Goal: Task Accomplishment & Management: Complete application form

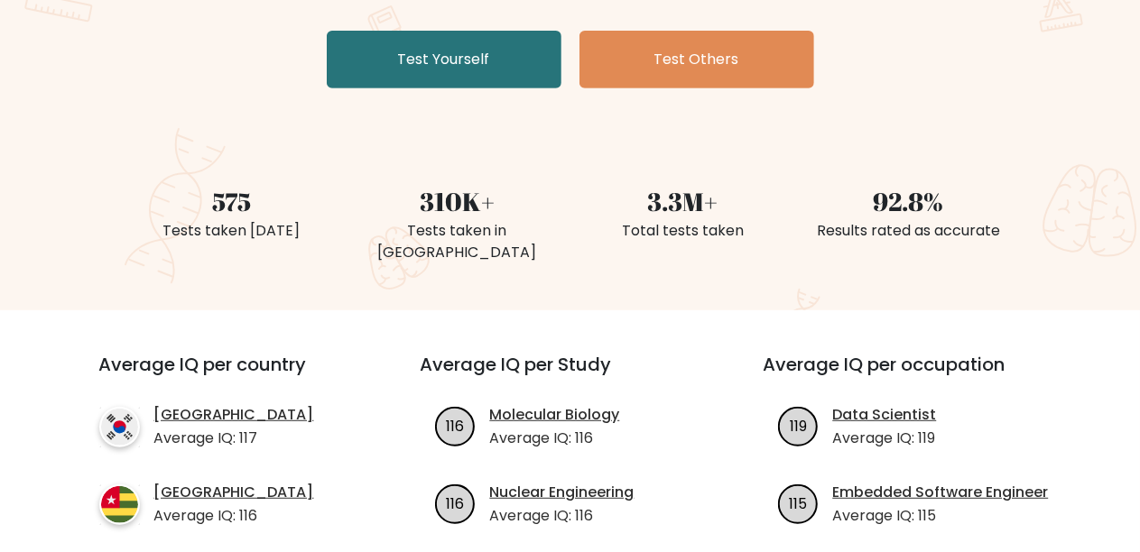
scroll to position [271, 0]
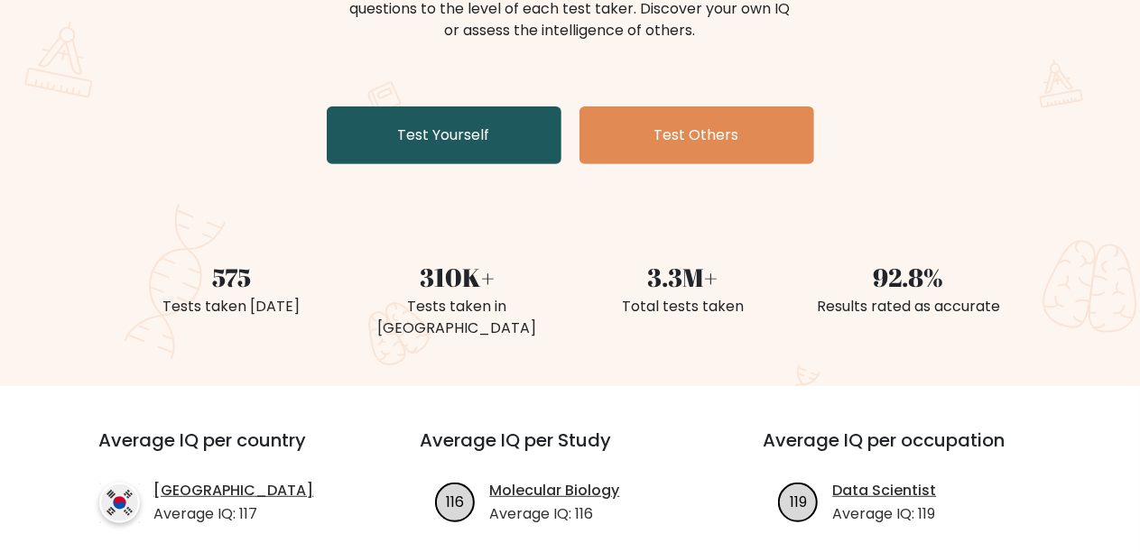
click at [397, 149] on link "Test Yourself" at bounding box center [444, 136] width 235 height 58
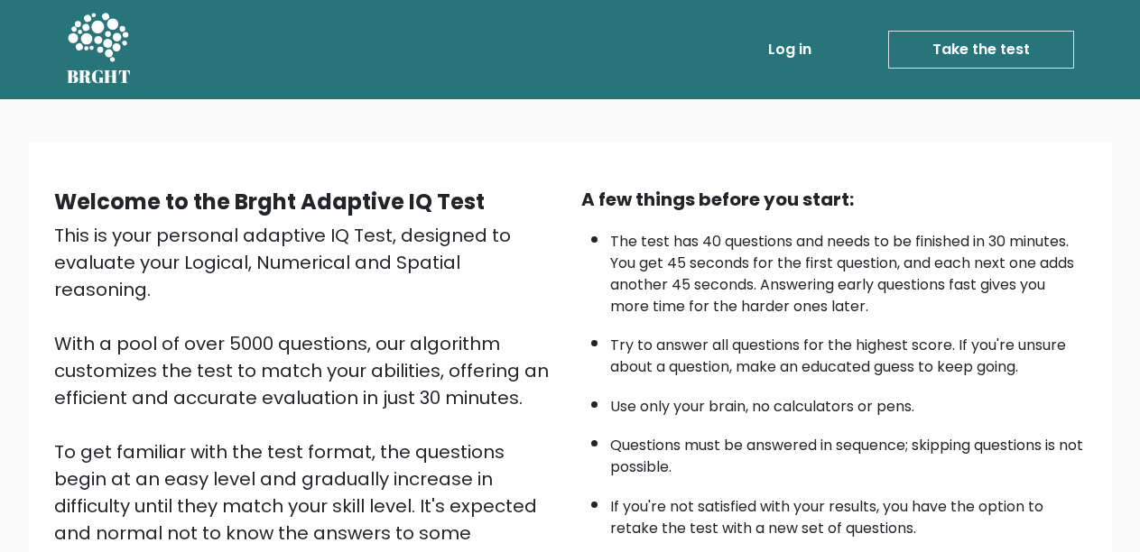
scroll to position [274, 0]
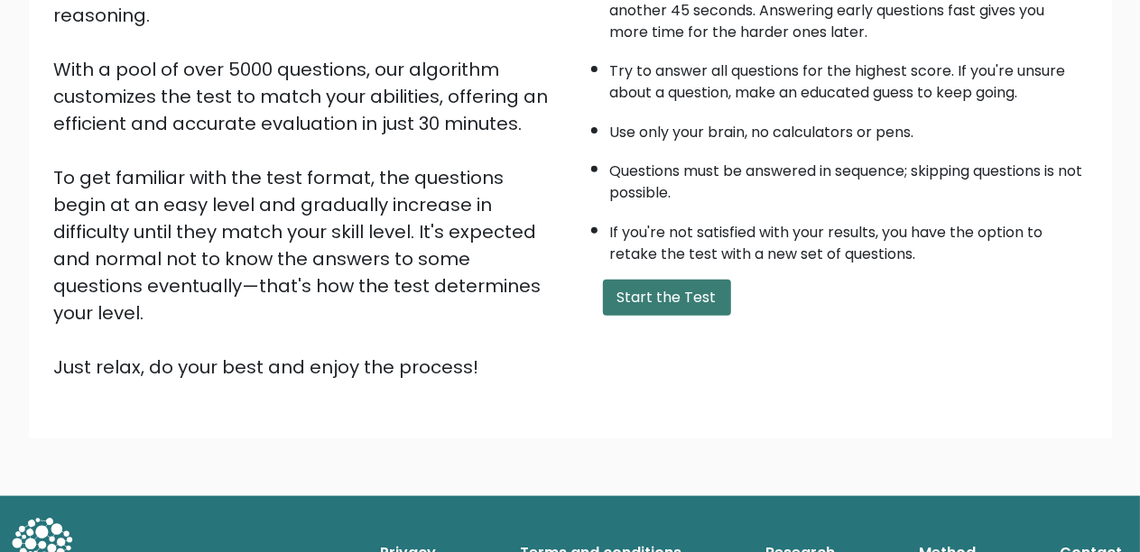
click at [663, 305] on button "Start the Test" at bounding box center [667, 298] width 128 height 36
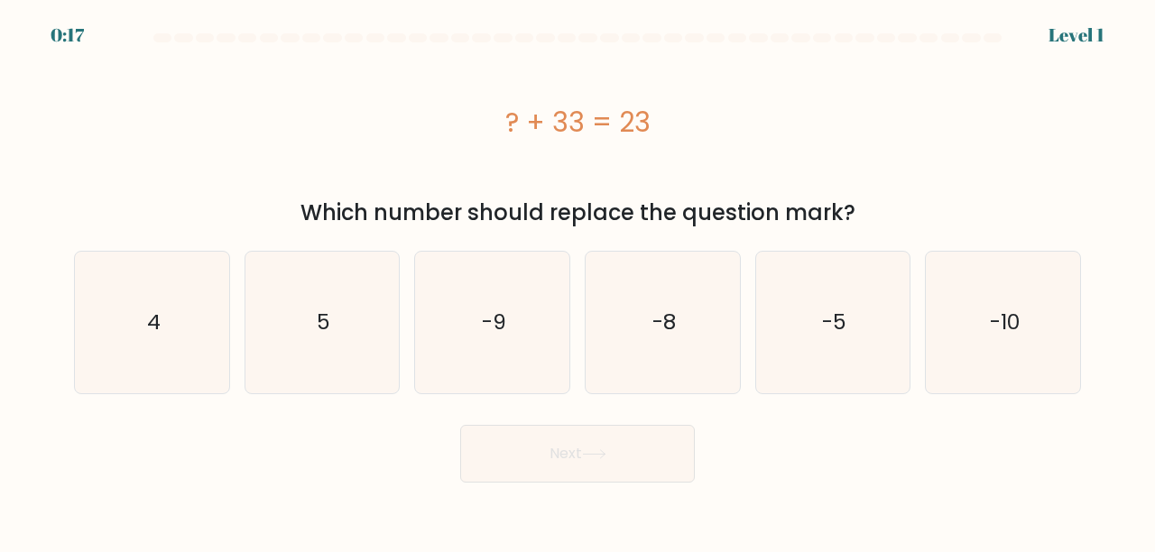
click at [778, 110] on div "? + 33 = 23" at bounding box center [577, 122] width 1007 height 41
click at [1037, 352] on icon "-10" at bounding box center [1003, 323] width 142 height 142
click at [579, 281] on input "f. -10" at bounding box center [578, 278] width 1 height 5
radio input "true"
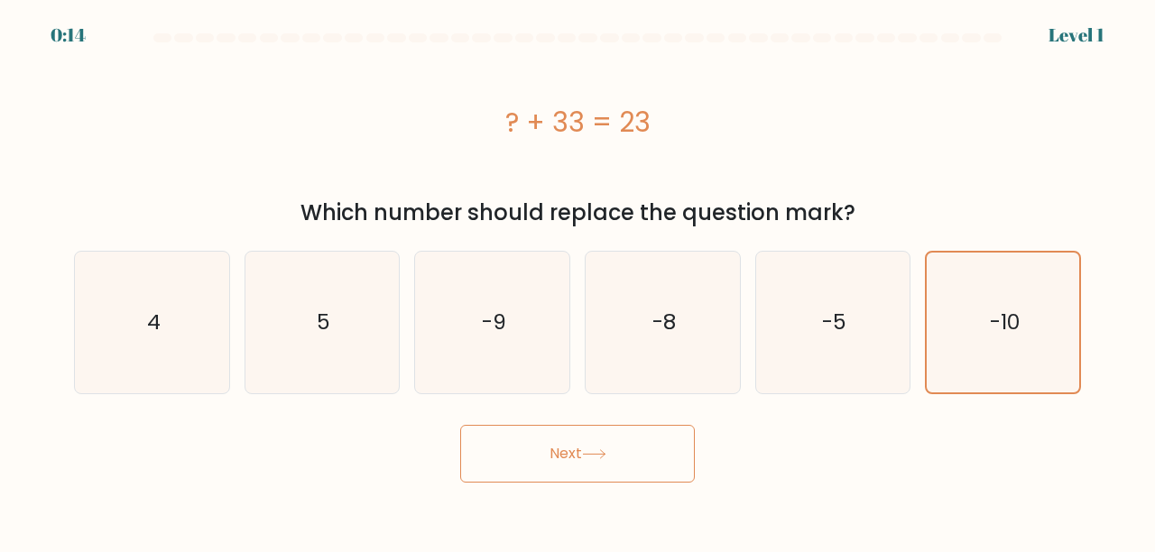
click at [542, 453] on button "Next" at bounding box center [577, 454] width 235 height 58
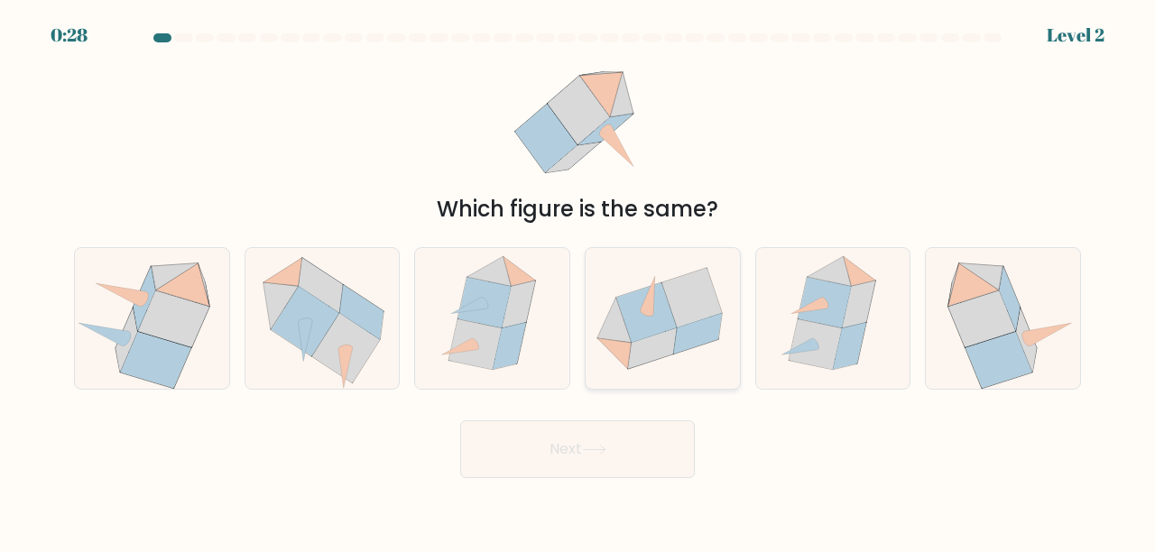
click at [670, 351] on icon at bounding box center [652, 349] width 49 height 41
click at [579, 281] on input "d." at bounding box center [578, 278] width 1 height 5
radio input "true"
click at [673, 426] on button "Next" at bounding box center [577, 450] width 235 height 58
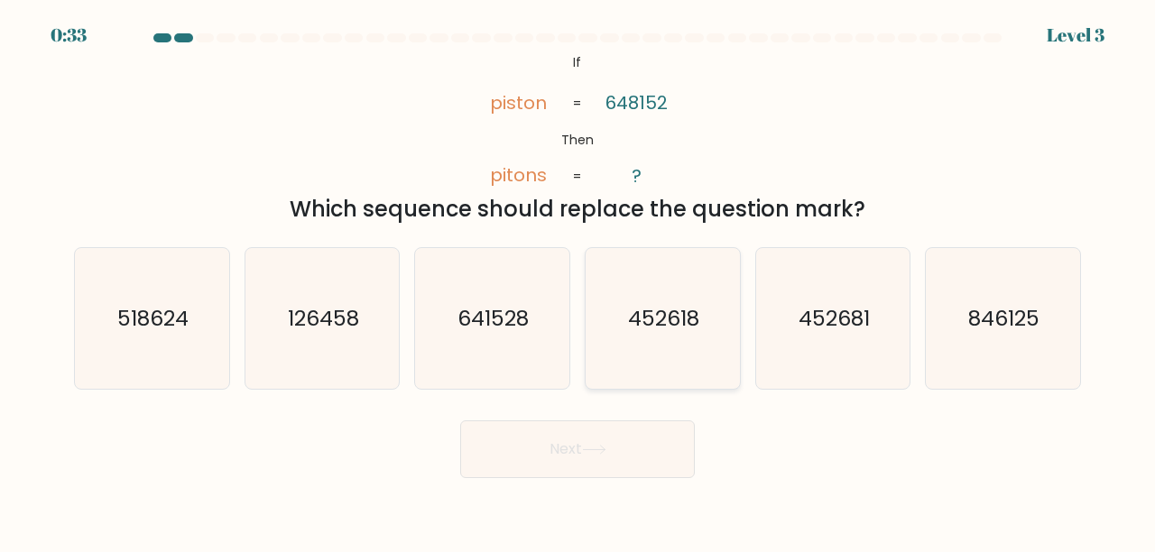
click at [657, 325] on text "452618" at bounding box center [663, 318] width 71 height 30
click at [579, 281] on input "d. 452618" at bounding box center [578, 278] width 1 height 5
radio input "true"
click at [566, 451] on button "Next" at bounding box center [577, 450] width 235 height 58
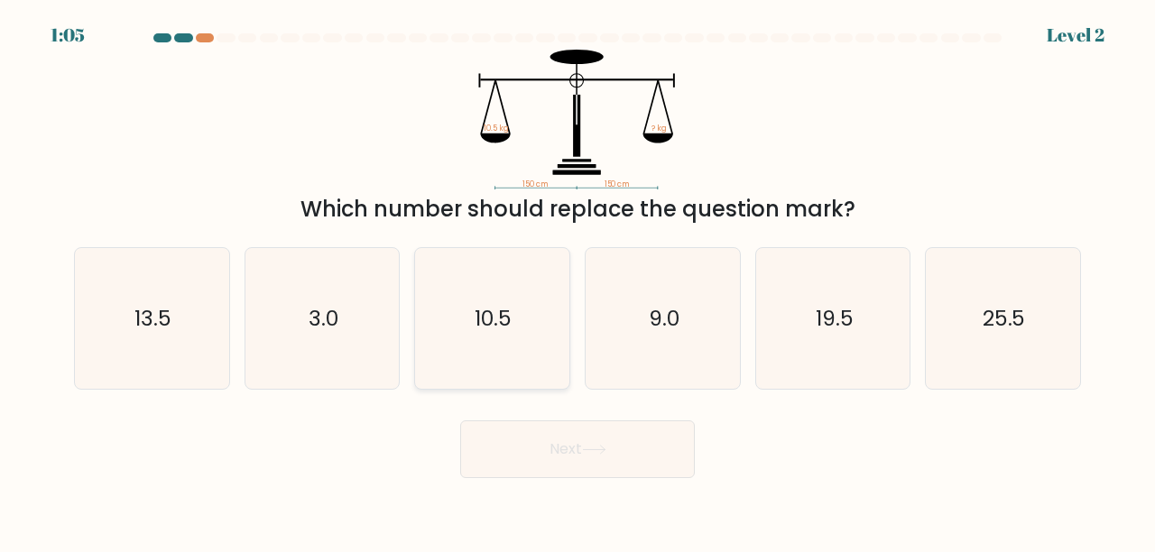
click at [478, 327] on text "10.5" at bounding box center [494, 318] width 37 height 30
click at [578, 281] on input "c. 10.5" at bounding box center [578, 278] width 1 height 5
radio input "true"
click at [552, 433] on button "Next" at bounding box center [577, 450] width 235 height 58
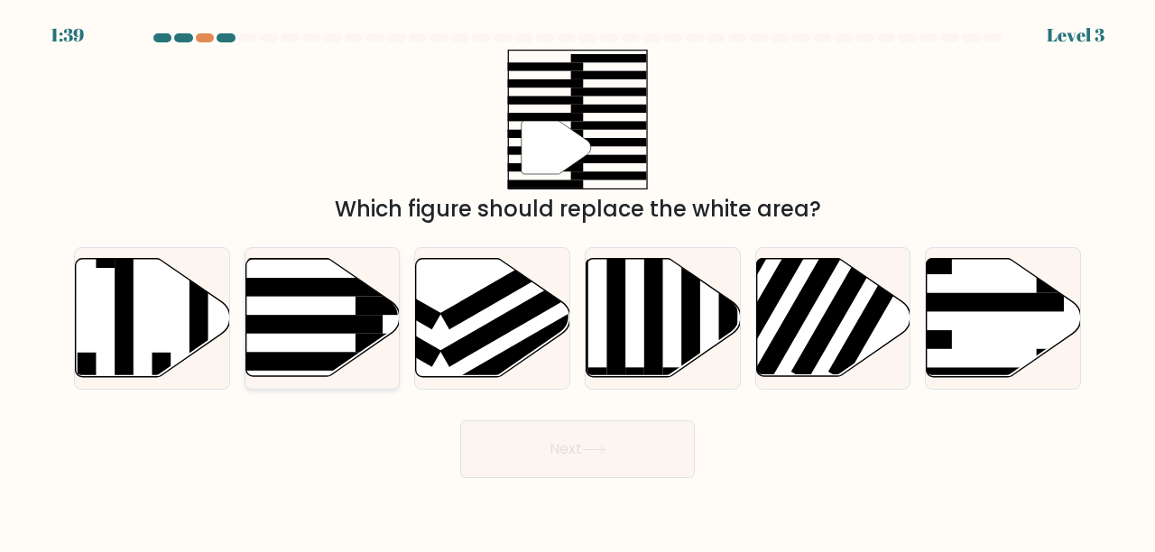
click at [336, 349] on icon at bounding box center [323, 318] width 154 height 118
click at [578, 281] on input "b." at bounding box center [578, 278] width 1 height 5
radio input "true"
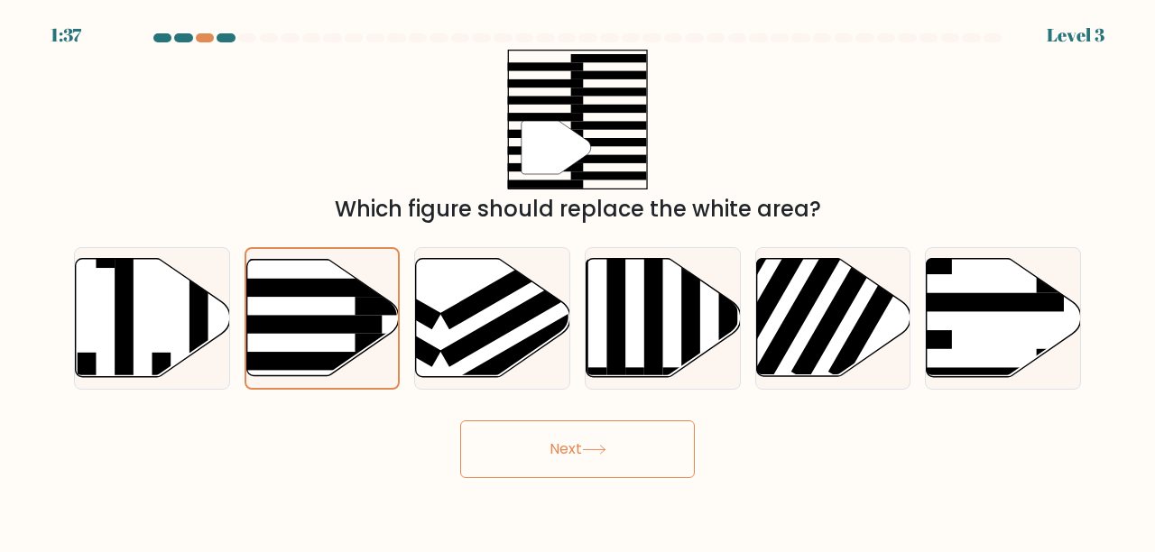
click at [486, 462] on button "Next" at bounding box center [577, 450] width 235 height 58
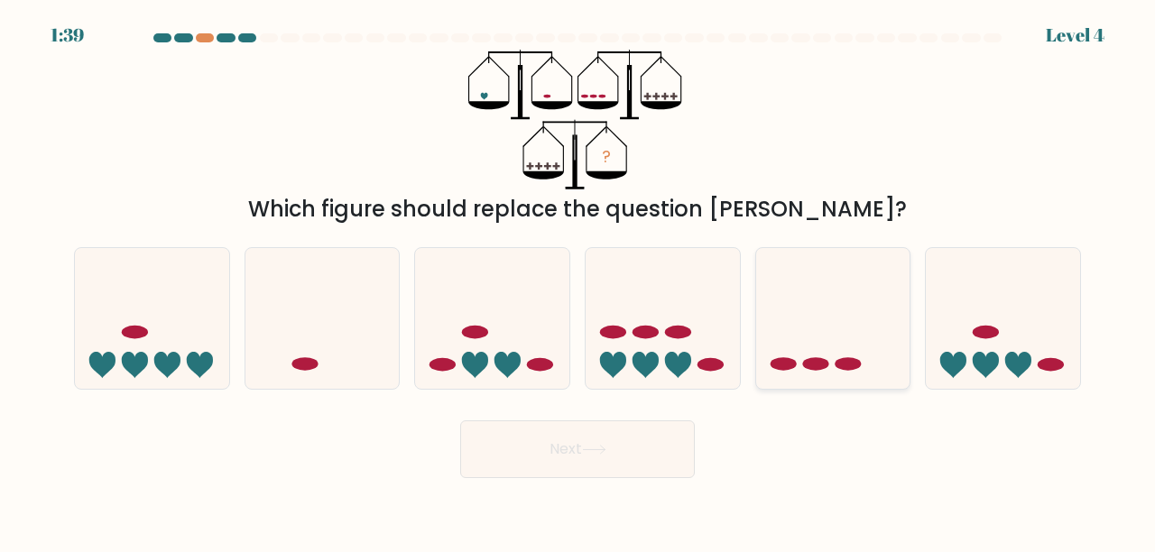
click at [807, 362] on ellipse at bounding box center [815, 365] width 26 height 14
click at [579, 281] on input "e." at bounding box center [578, 278] width 1 height 5
radio input "true"
click at [672, 486] on body "1:37 Level 4" at bounding box center [577, 276] width 1155 height 552
click at [645, 468] on button "Next" at bounding box center [577, 450] width 235 height 58
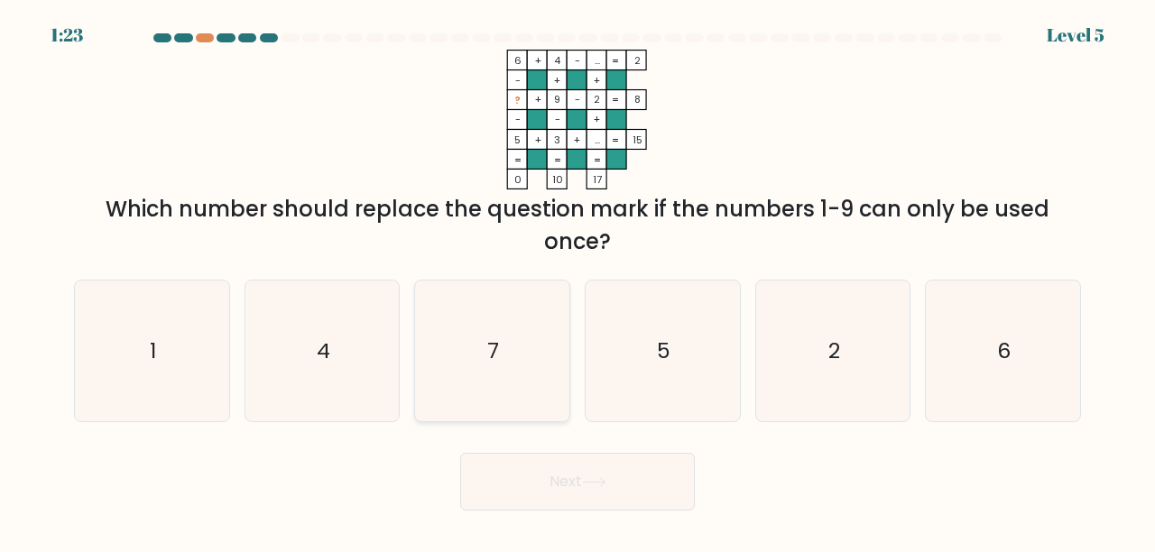
click at [477, 354] on icon "7" at bounding box center [493, 352] width 142 height 142
click at [578, 281] on input "c. 7" at bounding box center [578, 278] width 1 height 5
radio input "true"
click at [544, 462] on button "Next" at bounding box center [577, 482] width 235 height 58
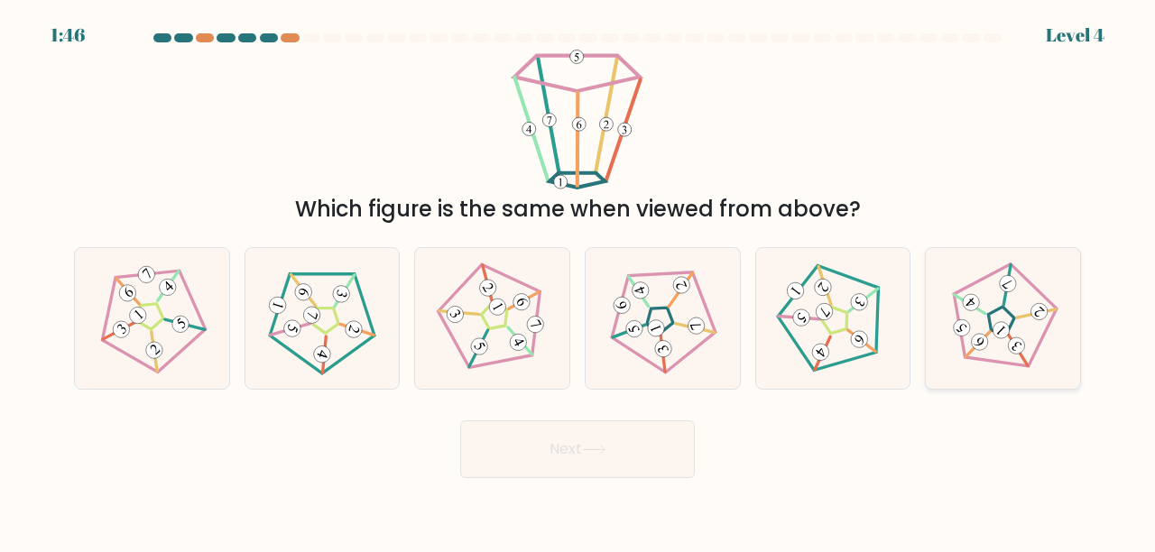
click at [1027, 334] on icon at bounding box center [1003, 318] width 113 height 113
click at [579, 281] on input "f." at bounding box center [578, 278] width 1 height 5
radio input "true"
click at [598, 445] on icon at bounding box center [594, 450] width 24 height 10
click at [598, 448] on icon at bounding box center [594, 450] width 24 height 10
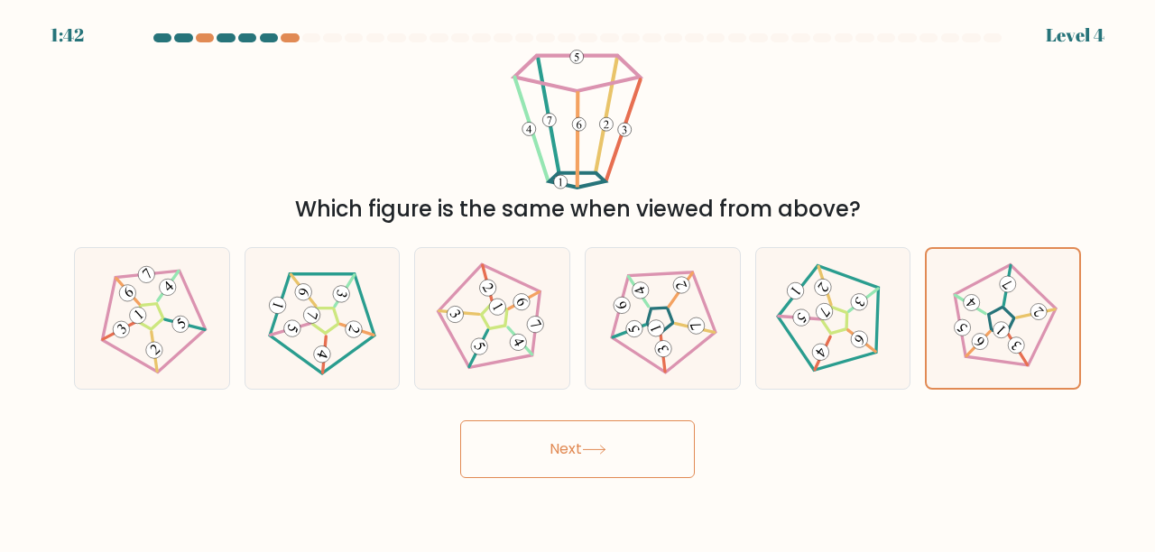
click at [595, 454] on icon at bounding box center [594, 450] width 24 height 10
click at [586, 444] on button "Next" at bounding box center [577, 450] width 235 height 58
click at [998, 335] on 673 at bounding box center [1001, 330] width 23 height 23
click at [579, 281] on input "f." at bounding box center [578, 278] width 1 height 5
click at [626, 454] on button "Next" at bounding box center [577, 450] width 235 height 58
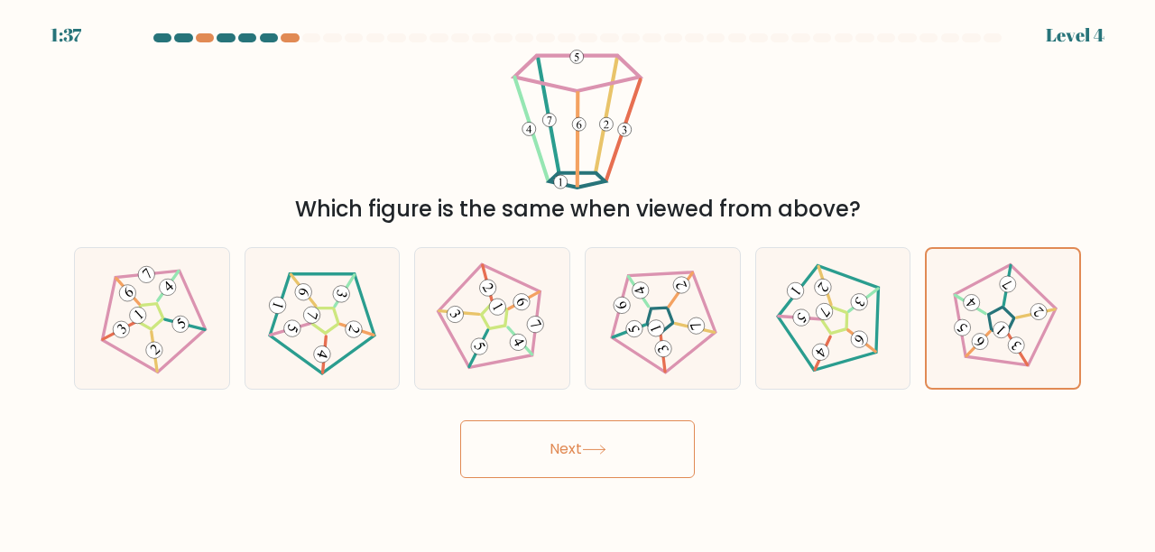
drag, startPoint x: 626, startPoint y: 454, endPoint x: 574, endPoint y: 446, distance: 53.0
click at [625, 454] on button "Next" at bounding box center [577, 450] width 235 height 58
click at [574, 446] on button "Next" at bounding box center [577, 450] width 235 height 58
